Goal: Navigation & Orientation: Find specific page/section

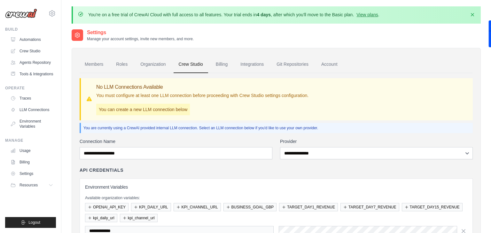
scroll to position [75, 0]
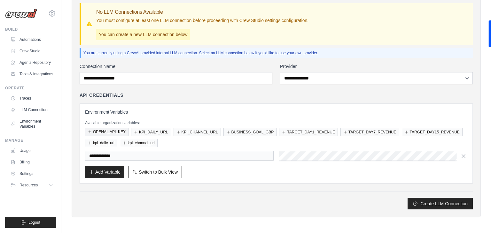
click at [97, 132] on button "OPENAI_API_KEY" at bounding box center [106, 132] width 43 height 8
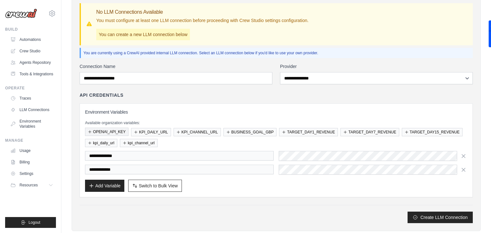
click at [90, 132] on icon "button" at bounding box center [90, 132] width 4 height 4
click at [180, 132] on icon "button" at bounding box center [178, 132] width 4 height 4
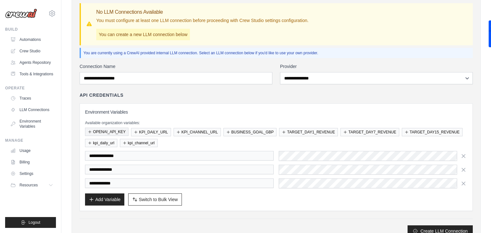
click at [89, 131] on icon "button" at bounding box center [90, 132] width 4 height 4
click at [136, 130] on icon "button" at bounding box center [136, 132] width 4 height 4
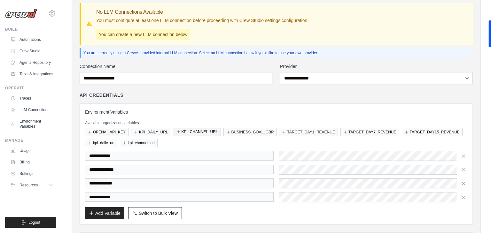
click at [179, 133] on icon "button" at bounding box center [178, 132] width 4 height 4
click at [228, 131] on icon "button" at bounding box center [228, 132] width 4 height 4
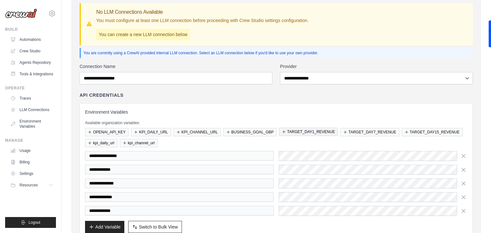
click at [283, 131] on icon "button" at bounding box center [283, 132] width 3 height 3
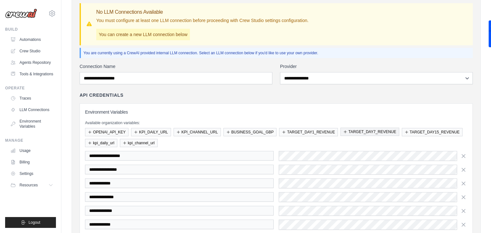
click at [345, 132] on icon "button" at bounding box center [345, 132] width 4 height 4
click at [405, 132] on icon "button" at bounding box center [407, 132] width 4 height 4
click at [88, 143] on icon "button" at bounding box center [90, 143] width 4 height 4
click at [124, 143] on icon "button" at bounding box center [125, 143] width 4 height 4
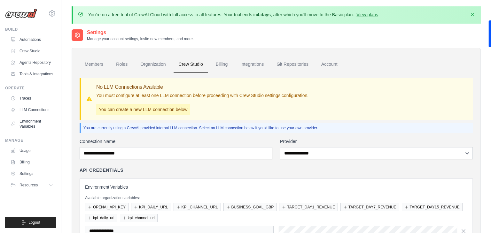
scroll to position [0, 0]
click at [241, 62] on link "Integrations" at bounding box center [252, 64] width 34 height 17
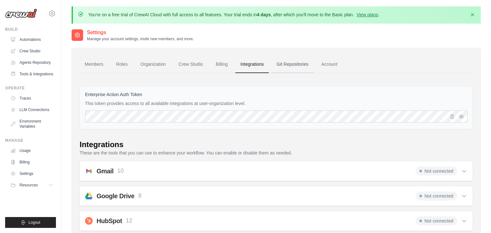
click at [287, 63] on link "Git Repositories" at bounding box center [292, 64] width 42 height 17
click at [96, 67] on link "Members" at bounding box center [94, 64] width 29 height 17
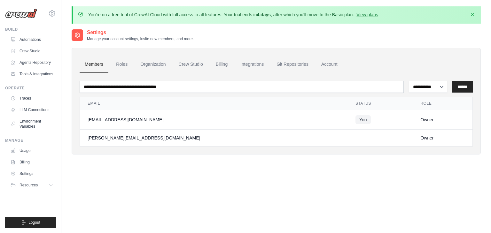
click at [135, 119] on div "[EMAIL_ADDRESS][DOMAIN_NAME]" at bounding box center [214, 120] width 252 height 6
click at [134, 121] on div "[EMAIL_ADDRESS][DOMAIN_NAME]" at bounding box center [214, 120] width 252 height 6
click at [38, 51] on link "Crew Studio" at bounding box center [32, 51] width 48 height 10
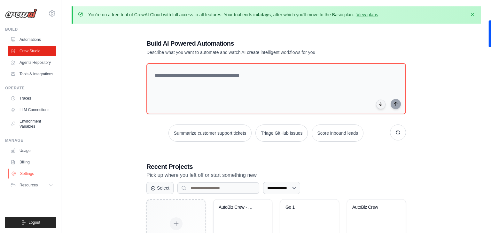
click at [25, 174] on link "Settings" at bounding box center [32, 174] width 48 height 10
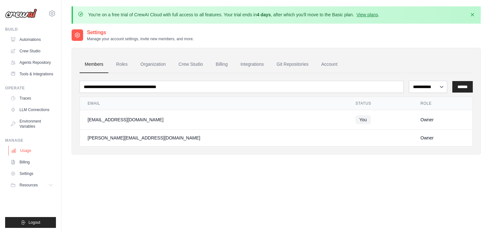
click at [27, 150] on link "Usage" at bounding box center [32, 151] width 48 height 10
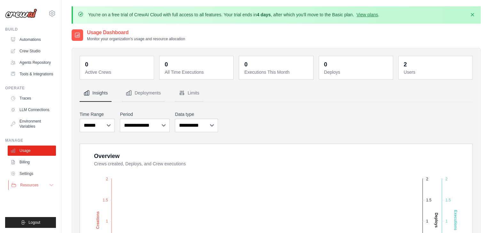
click at [34, 187] on span "Resources" at bounding box center [29, 185] width 18 height 5
click at [26, 98] on link "Traces" at bounding box center [32, 98] width 48 height 10
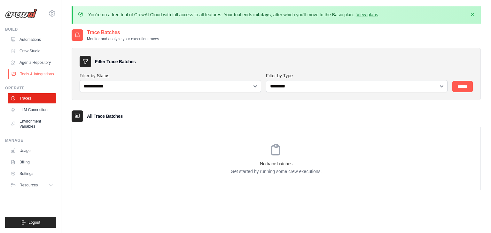
click at [26, 75] on link "Tools & Integrations" at bounding box center [32, 74] width 48 height 10
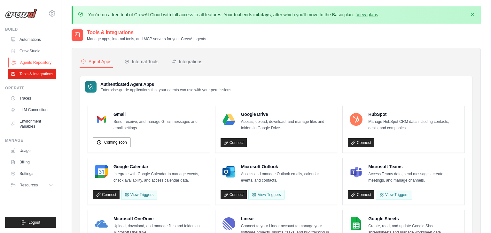
click at [32, 65] on link "Agents Repository" at bounding box center [32, 63] width 48 height 10
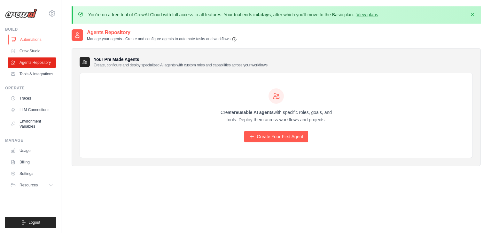
click at [30, 39] on link "Automations" at bounding box center [32, 40] width 48 height 10
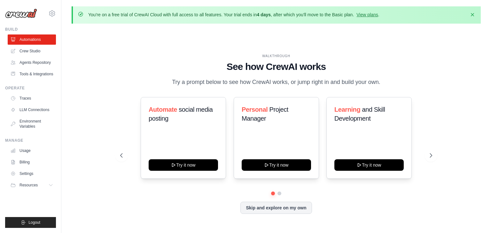
scroll to position [22, 0]
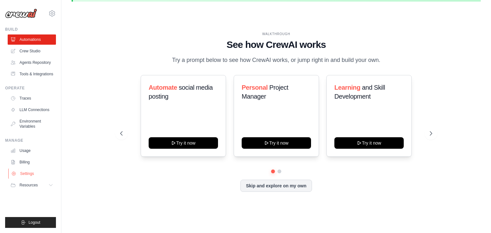
click at [24, 174] on link "Settings" at bounding box center [32, 174] width 48 height 10
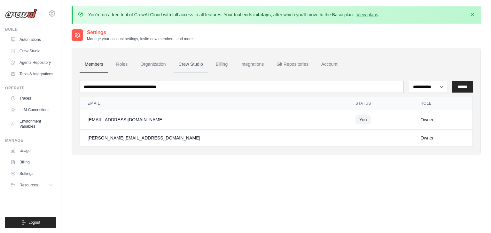
click at [191, 67] on link "Crew Studio" at bounding box center [191, 64] width 35 height 17
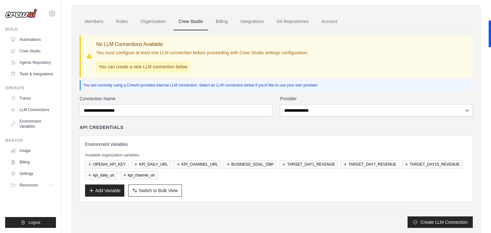
scroll to position [42, 0]
